Goal: Find contact information: Find contact information

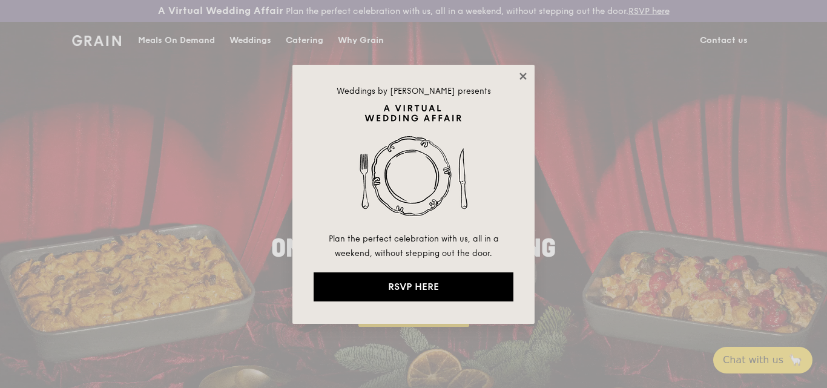
click at [519, 75] on icon at bounding box center [523, 76] width 11 height 11
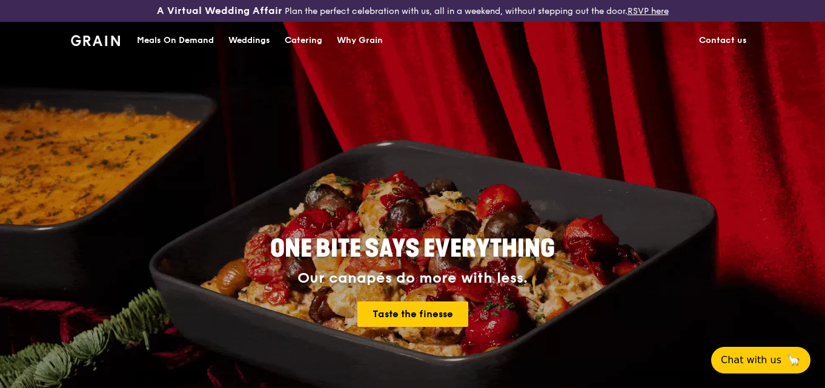
click at [724, 42] on link "Contact us" at bounding box center [722, 40] width 62 height 36
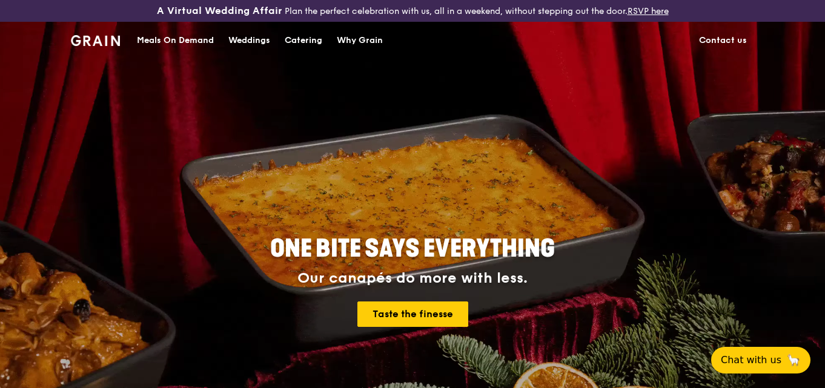
click at [724, 42] on link "Contact us" at bounding box center [722, 40] width 62 height 36
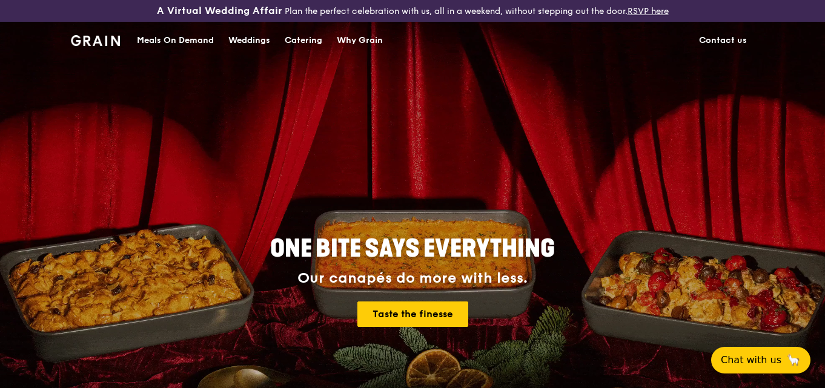
click at [722, 41] on link "Contact us" at bounding box center [722, 40] width 62 height 36
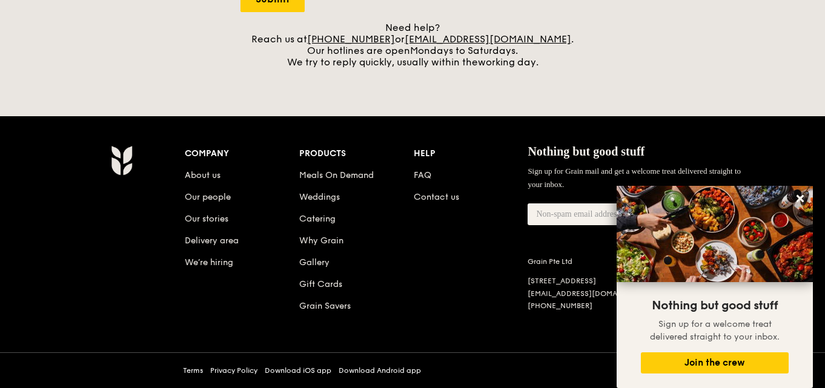
click at [441, 189] on li "Contact us" at bounding box center [471, 195] width 114 height 22
click at [429, 194] on link "Contact us" at bounding box center [436, 197] width 45 height 10
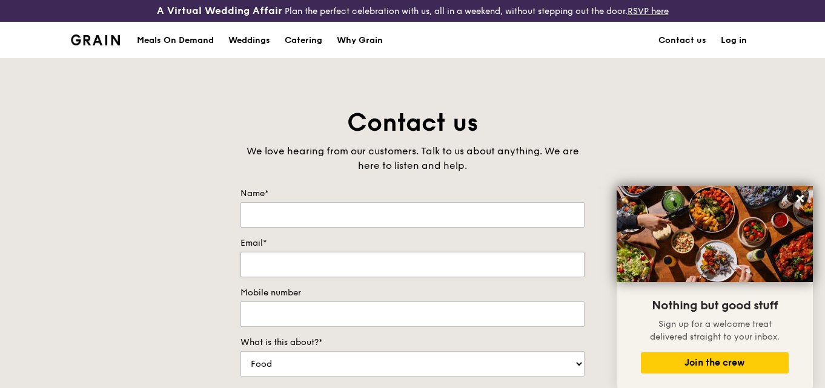
scroll to position [545, 0]
